Goal: Transaction & Acquisition: Purchase product/service

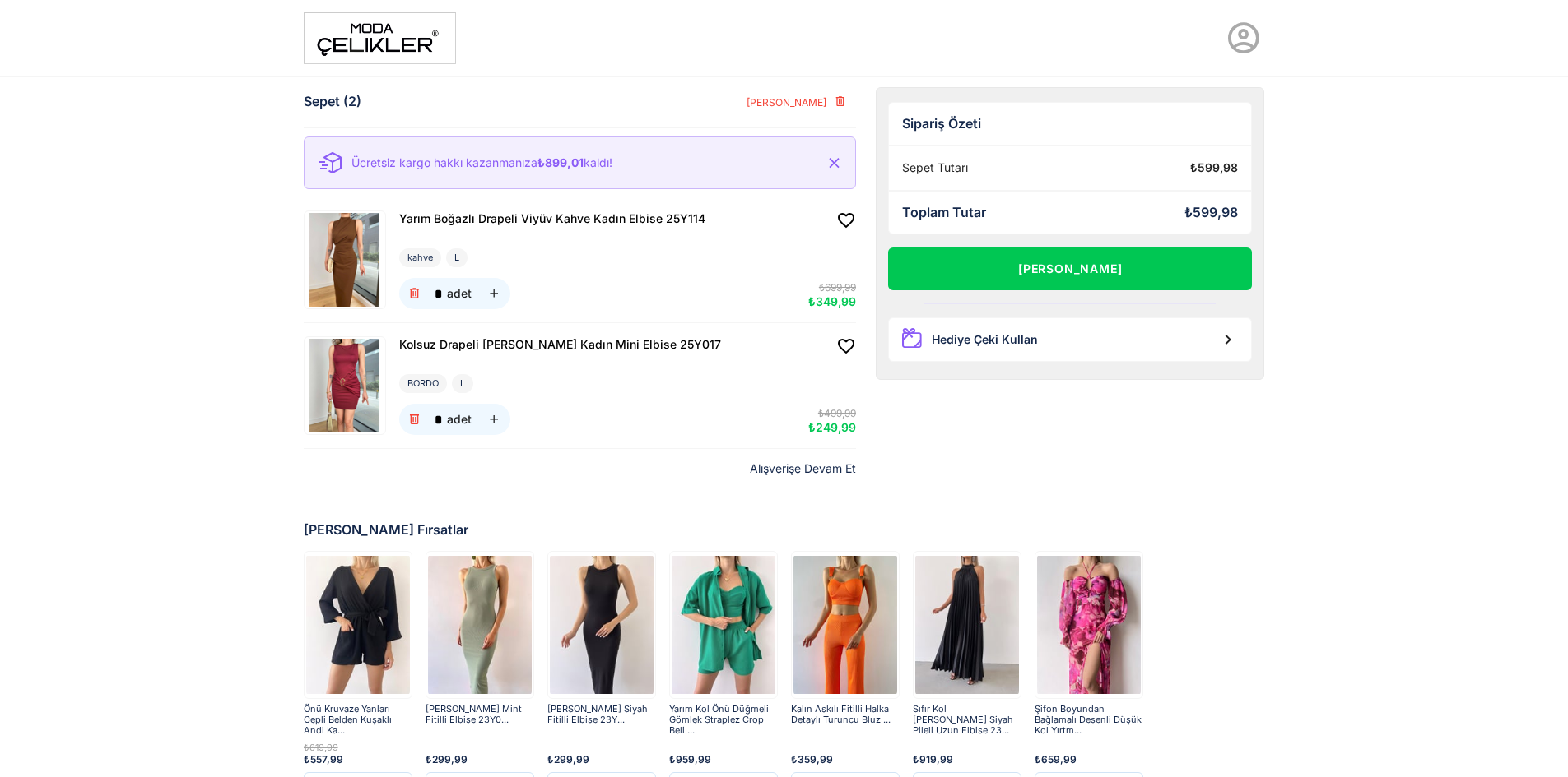
click at [357, 244] on img at bounding box center [345, 260] width 77 height 94
click at [350, 400] on img at bounding box center [345, 386] width 77 height 94
click at [360, 272] on img at bounding box center [345, 260] width 77 height 94
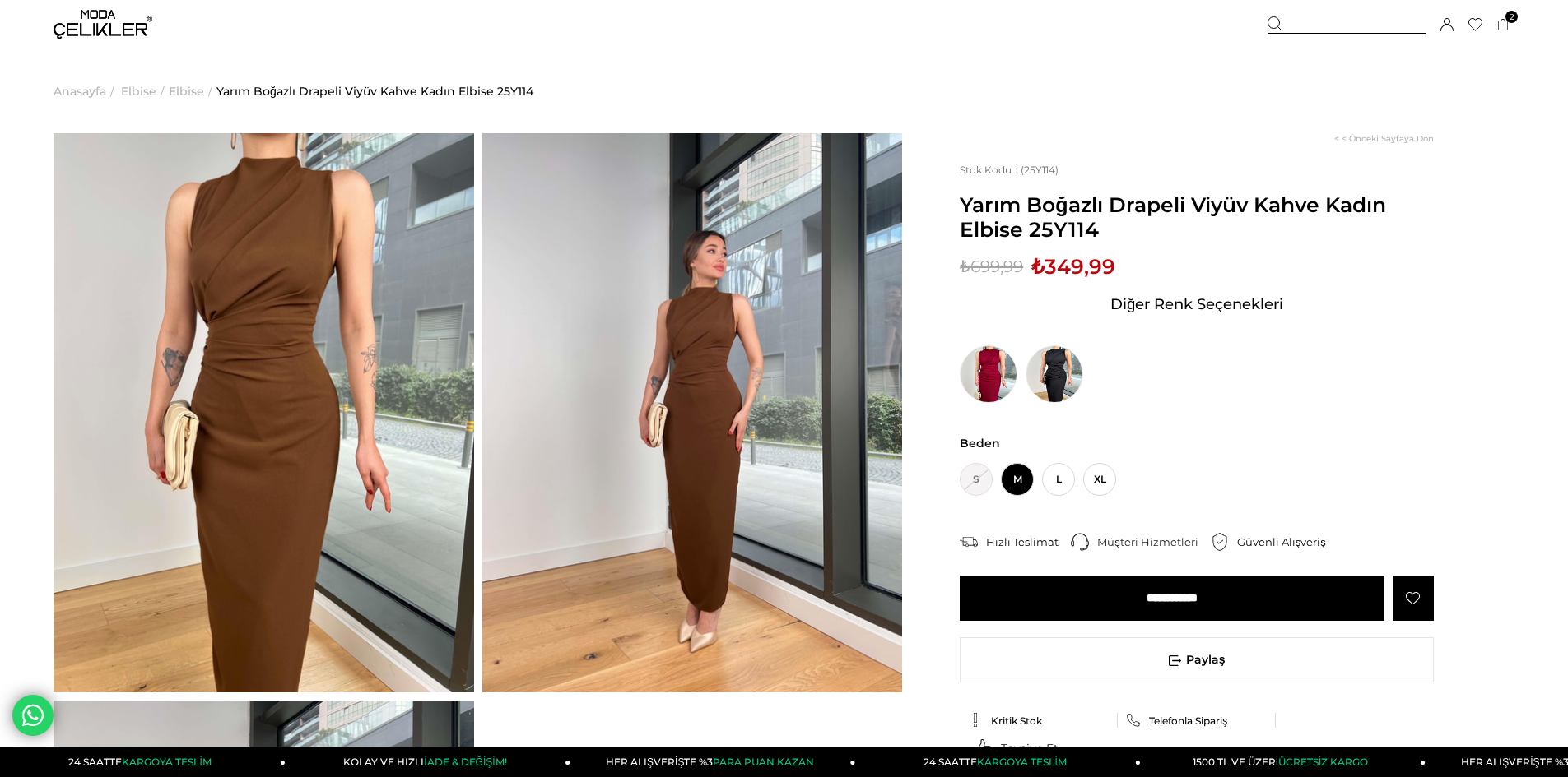
click at [733, 421] on img at bounding box center [693, 413] width 421 height 560
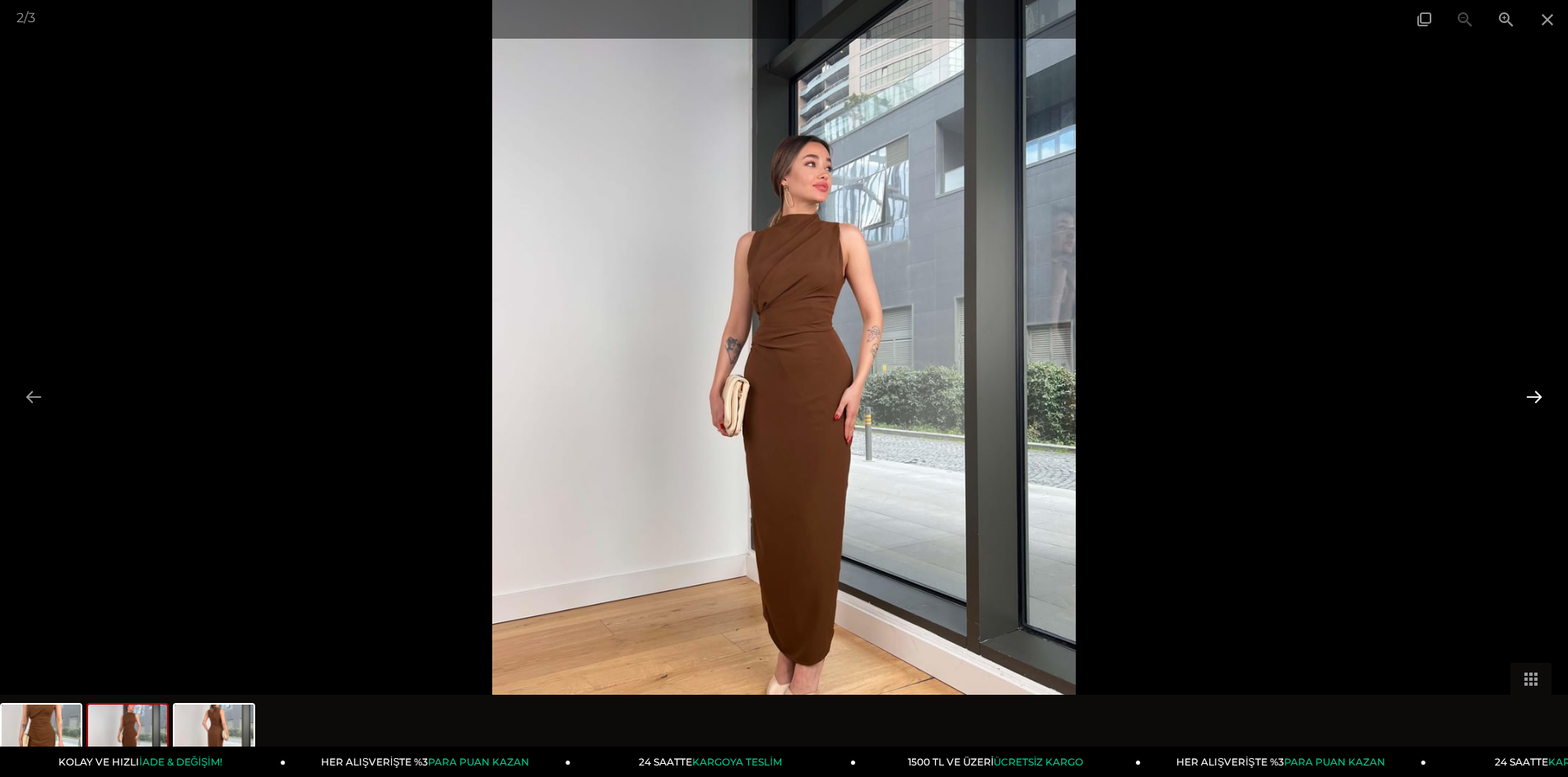
click at [1530, 385] on button at bounding box center [1534, 397] width 35 height 32
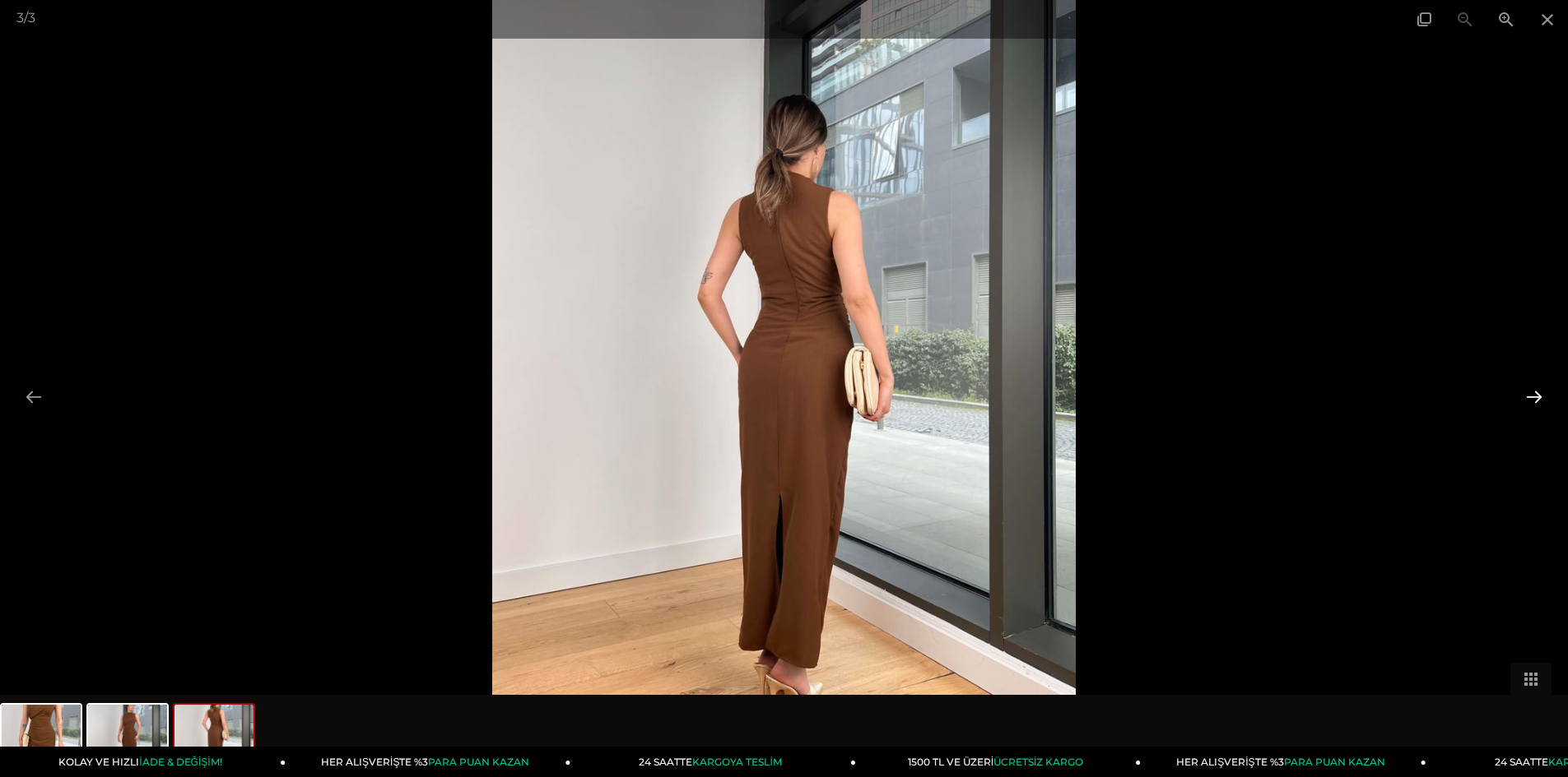
click at [1530, 385] on button at bounding box center [1534, 397] width 35 height 32
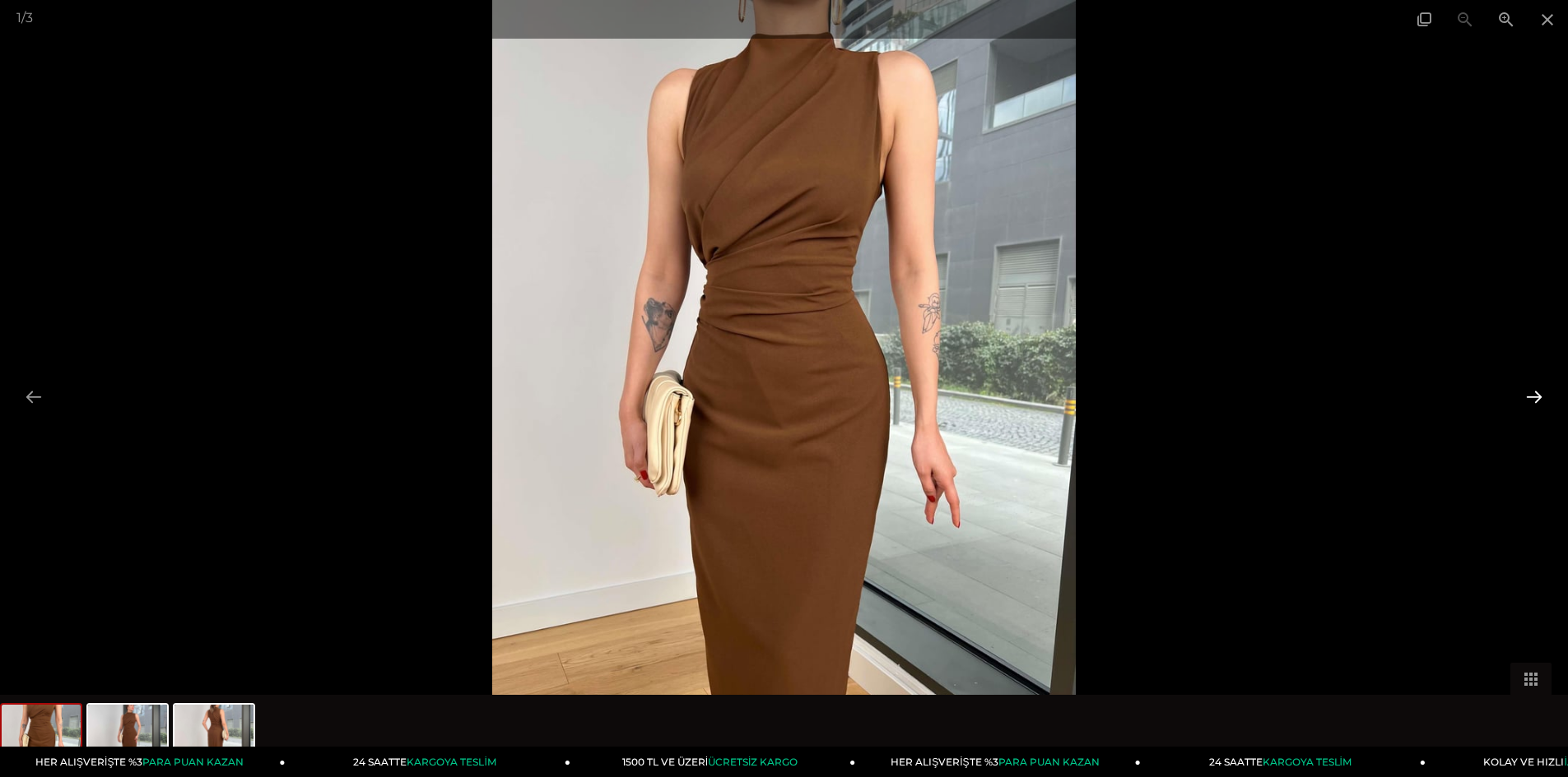
click at [1530, 385] on button at bounding box center [1534, 397] width 35 height 32
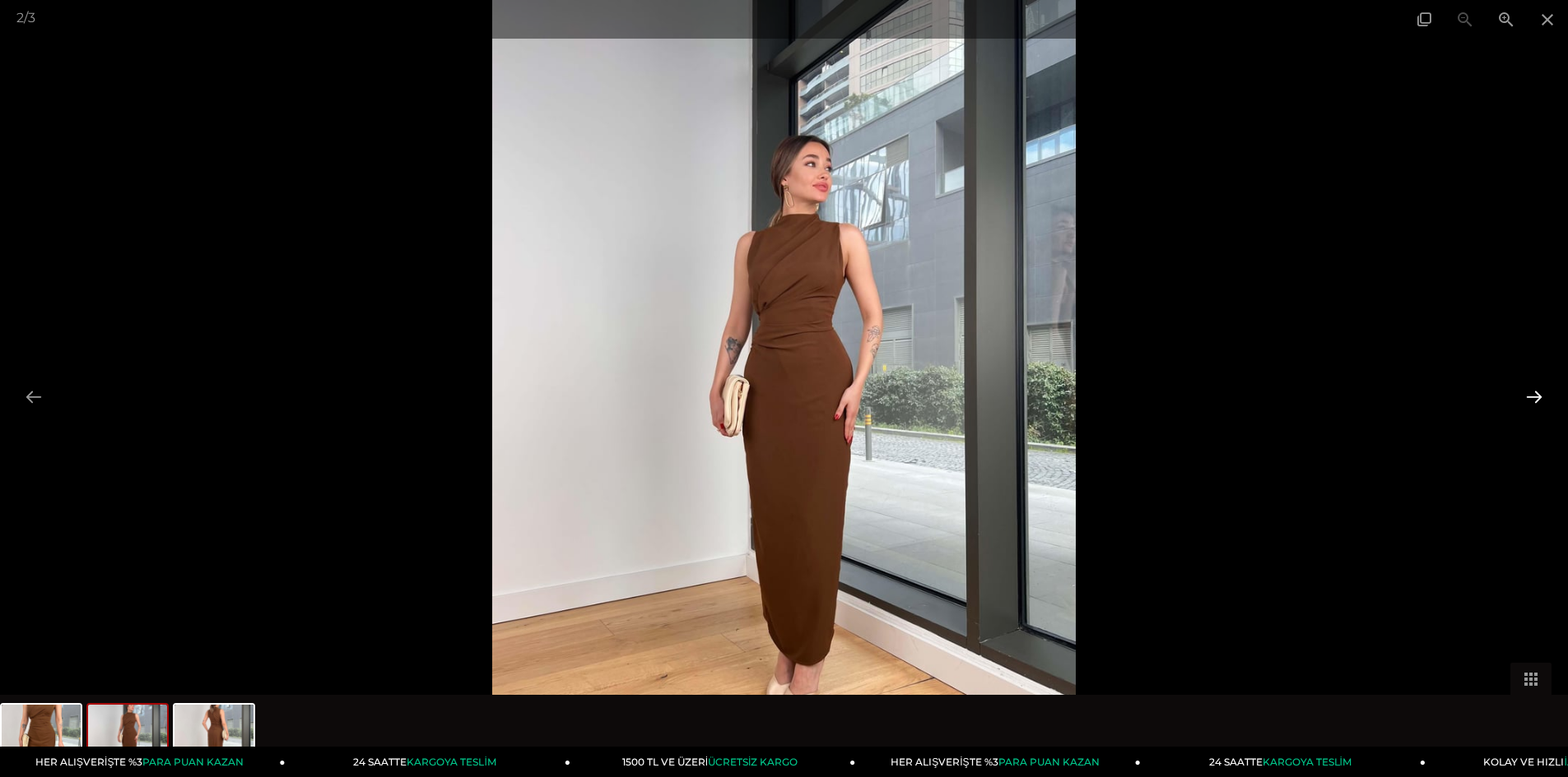
click at [1530, 385] on button at bounding box center [1534, 397] width 35 height 32
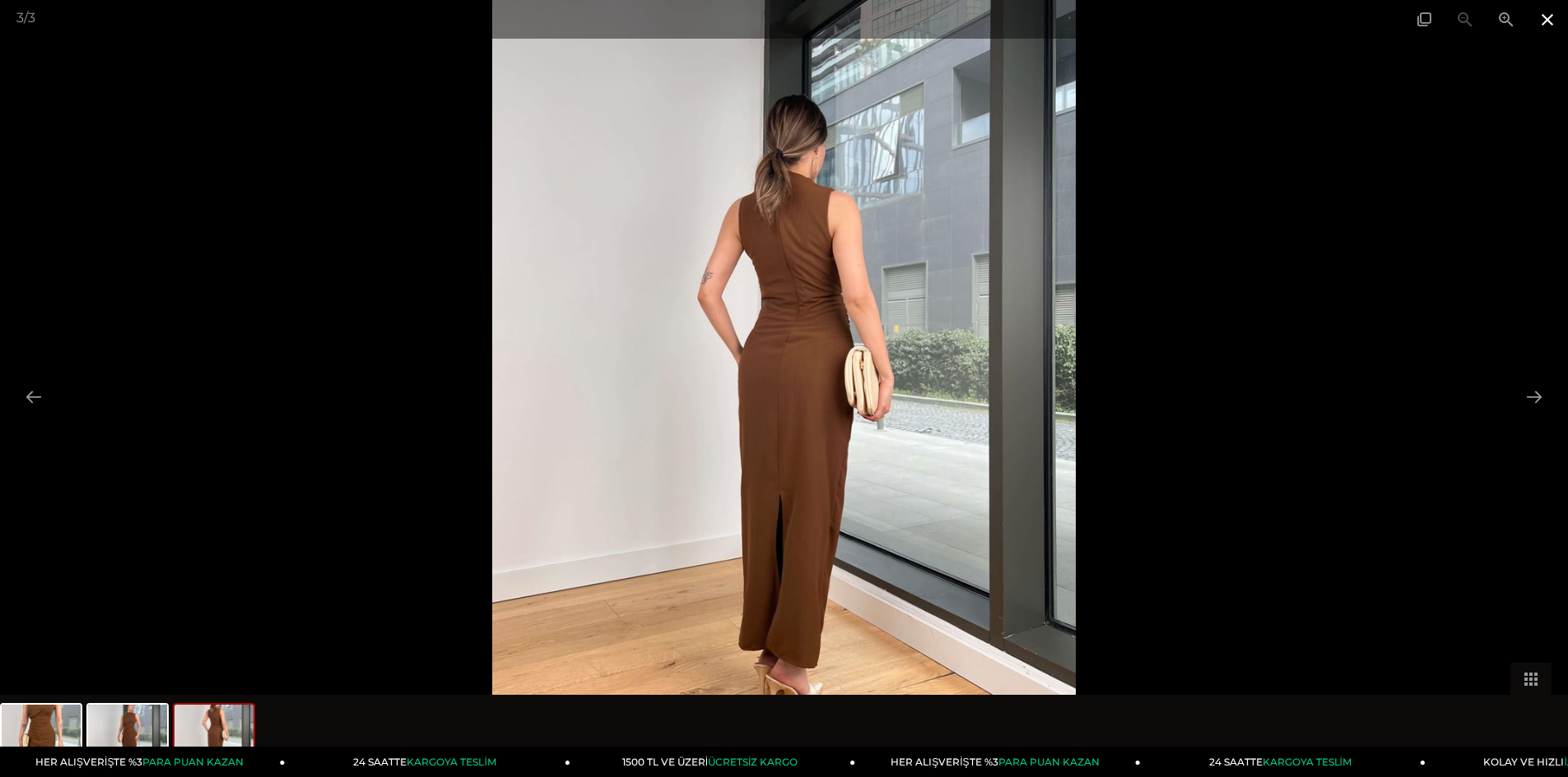
click at [1550, 17] on span at bounding box center [1547, 19] width 41 height 39
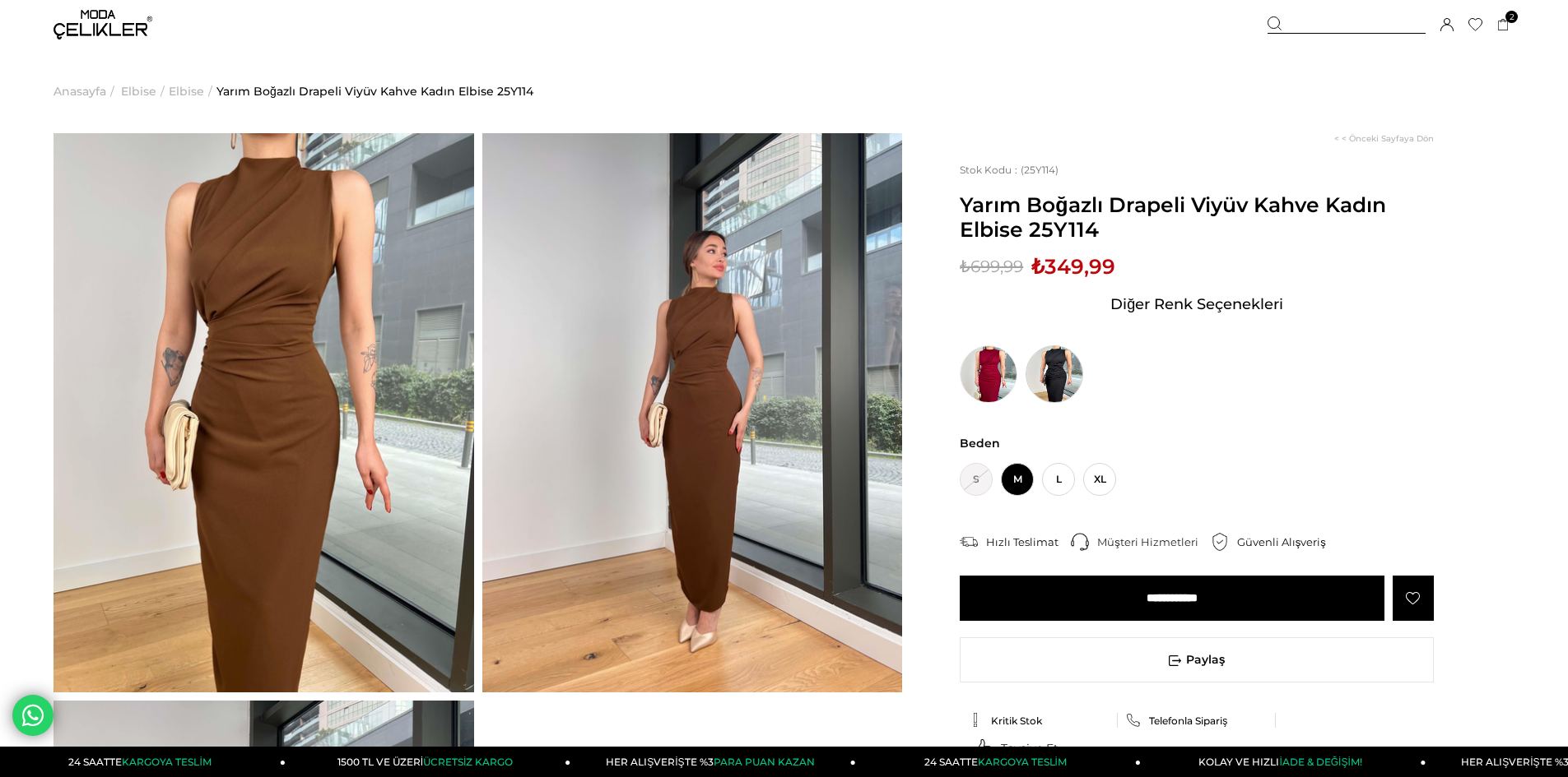
click at [1055, 387] on img at bounding box center [1054, 375] width 58 height 58
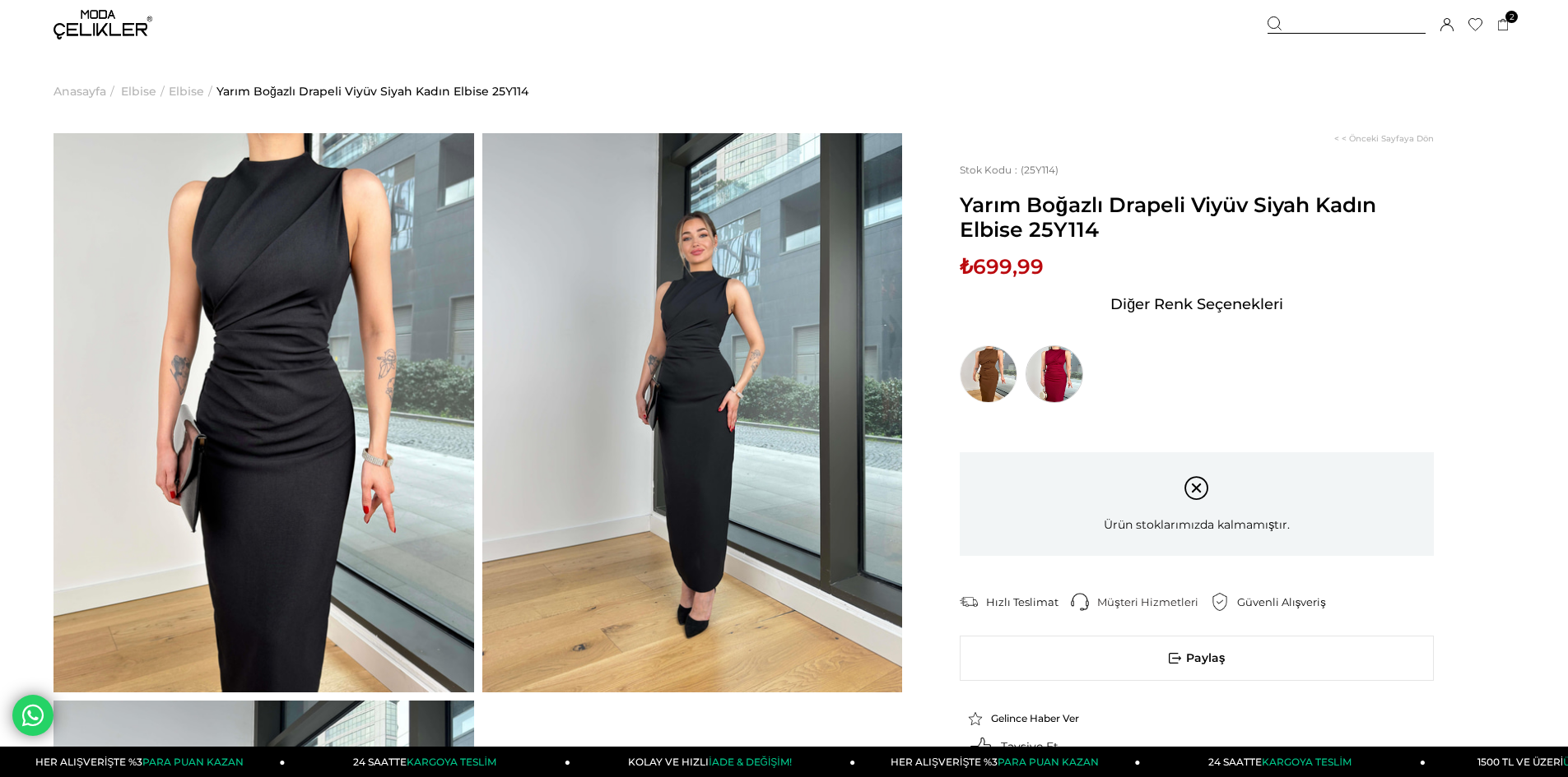
click at [1047, 380] on img at bounding box center [1054, 375] width 58 height 58
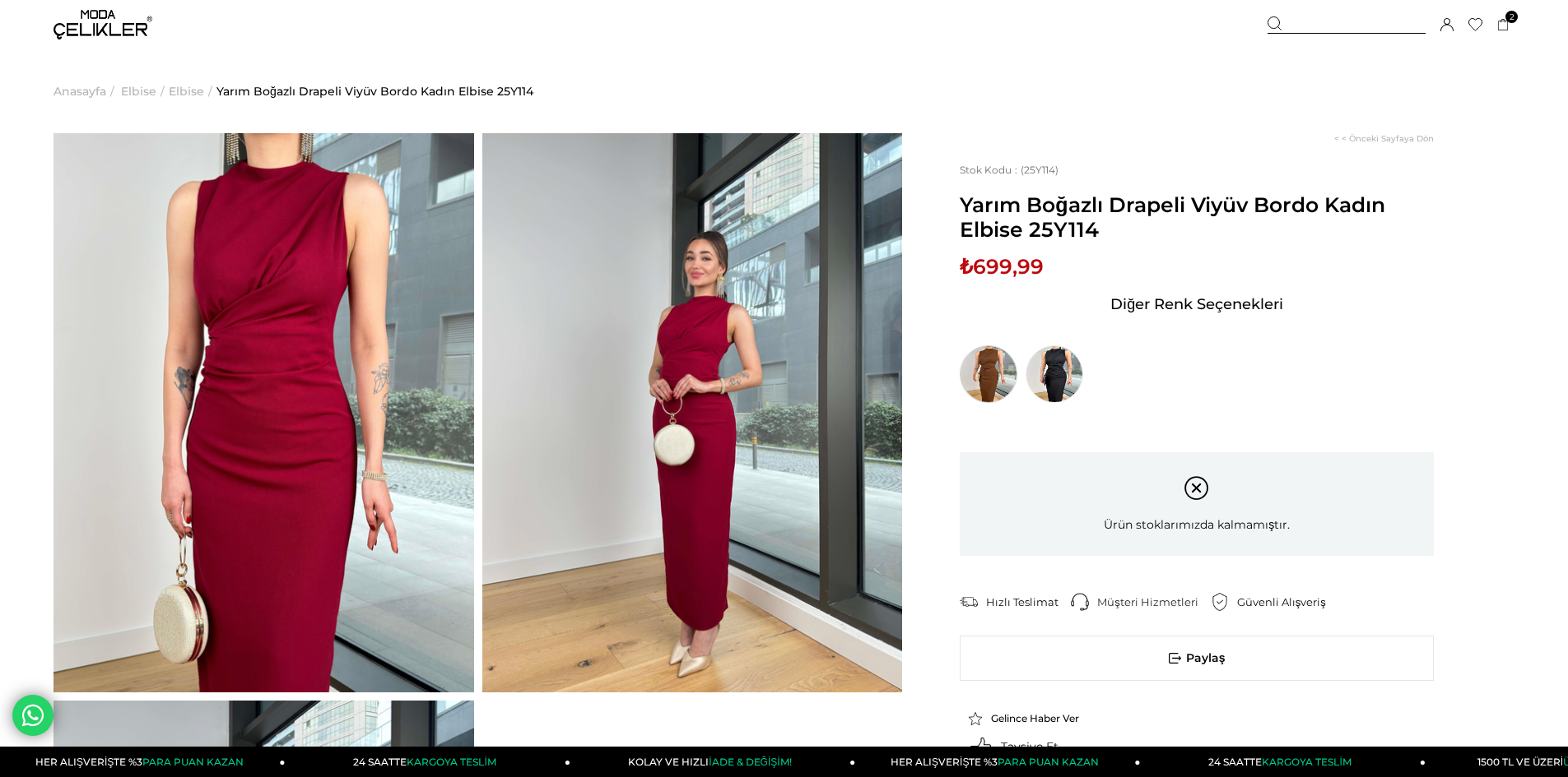
click at [971, 388] on img at bounding box center [988, 375] width 58 height 58
